Goal: Find specific page/section: Find specific page/section

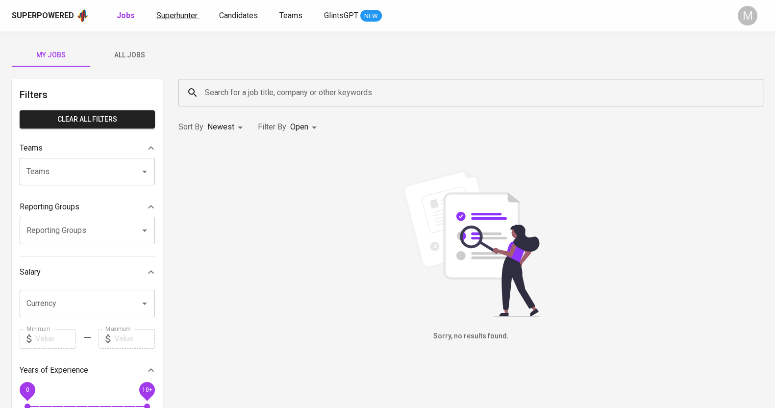
click at [181, 14] on span "Superhunter" at bounding box center [176, 15] width 41 height 9
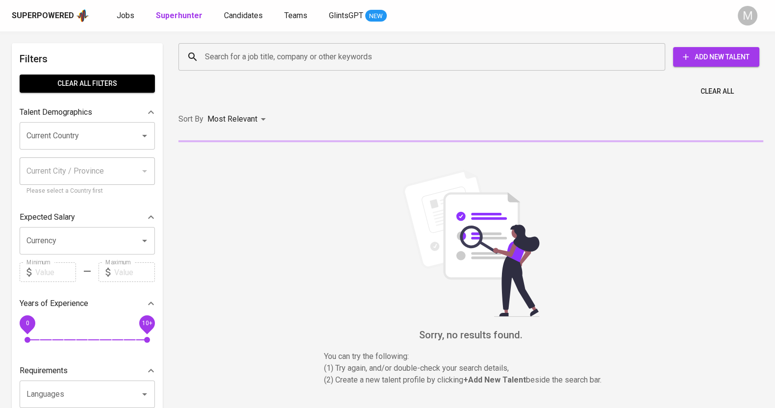
click at [297, 56] on input "Search for a job title, company or other keywords" at bounding box center [424, 57] width 444 height 19
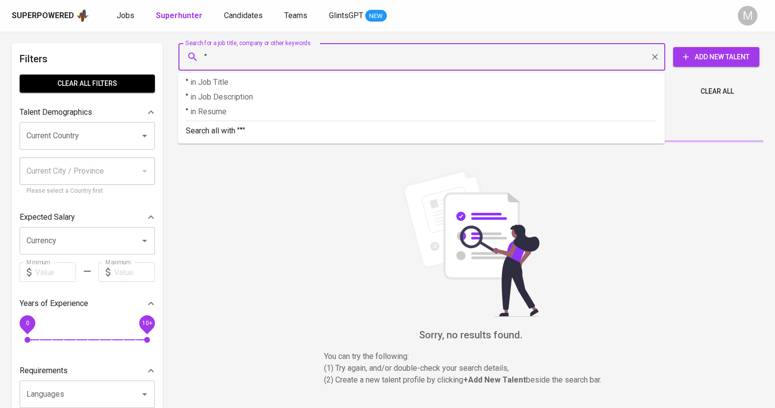
paste input "[PERSON_NAME]"
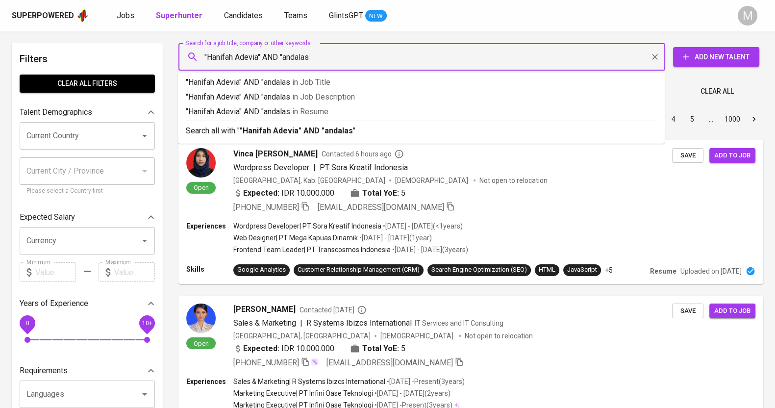
type input ""Hanifah Adevia" AND "andalas""
click at [294, 130] on b ""Hanifah Adevia" AND "andalas"" at bounding box center [298, 130] width 116 height 9
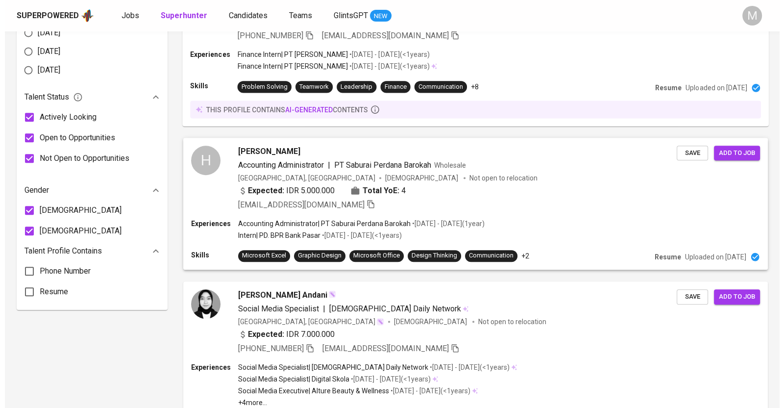
scroll to position [567, 0]
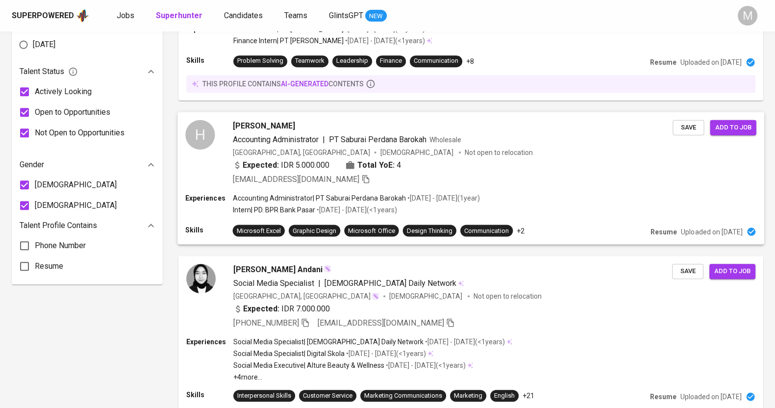
click at [255, 123] on span "[PERSON_NAME]" at bounding box center [264, 126] width 62 height 12
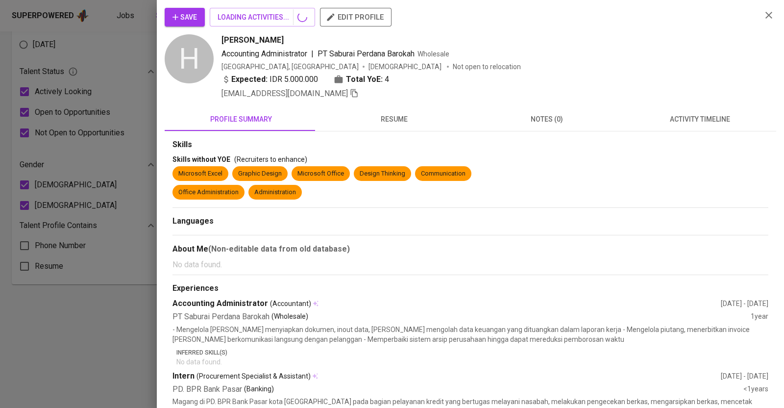
click at [370, 120] on span "resume" at bounding box center [394, 119] width 141 height 12
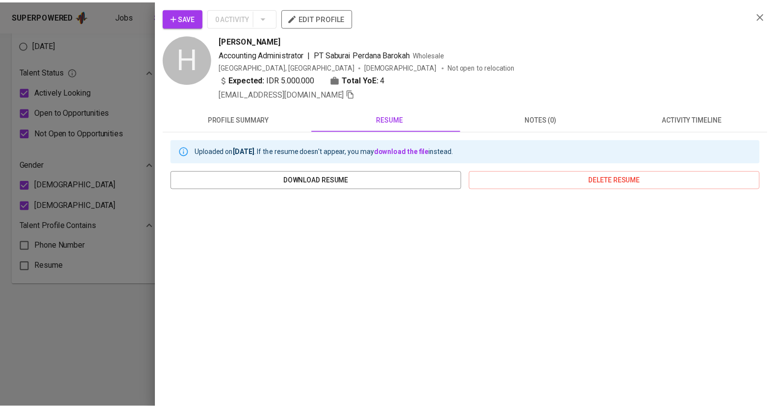
scroll to position [98, 0]
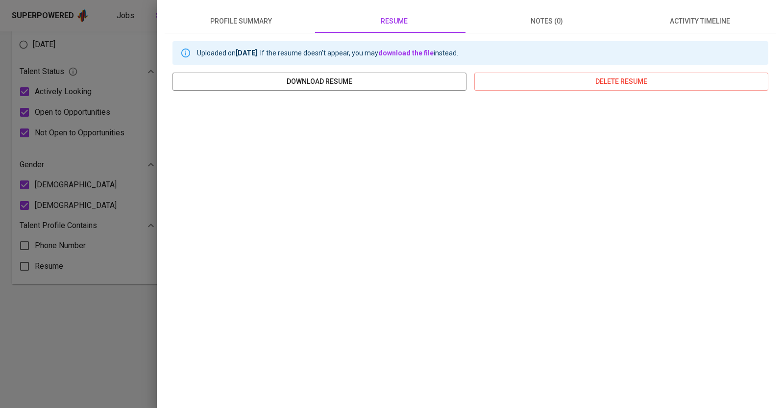
click at [74, 146] on div at bounding box center [392, 204] width 784 height 408
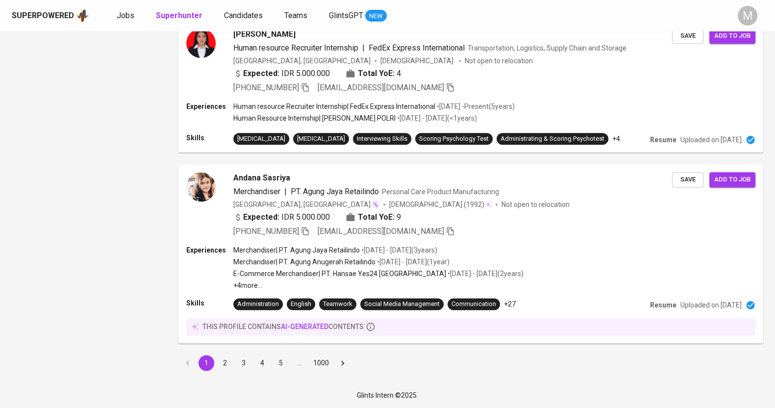
scroll to position [0, 0]
